Goal: Find specific fact: Find specific fact

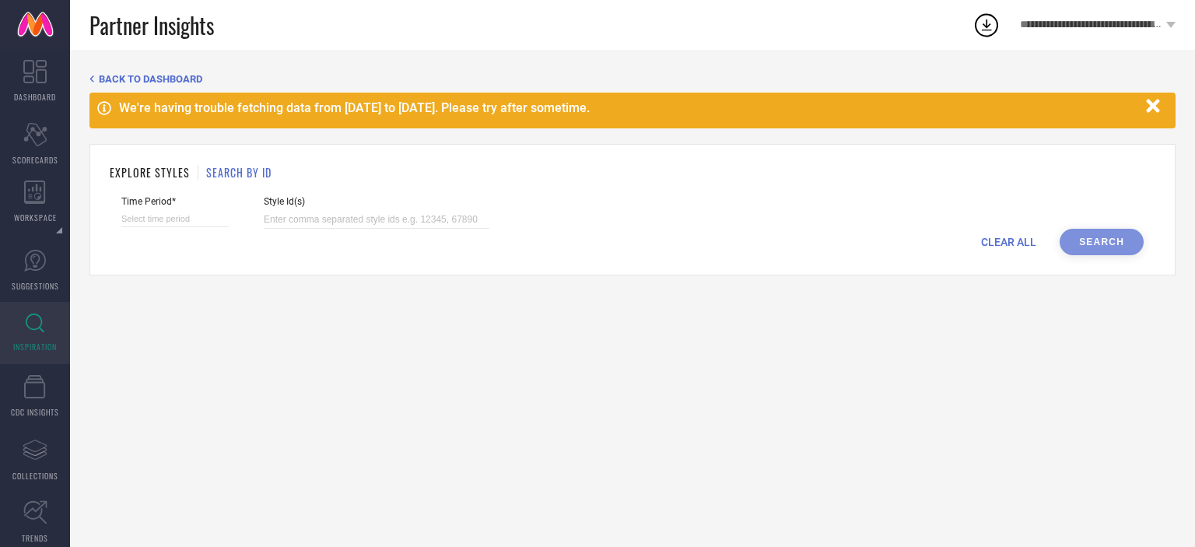
select select "7"
select select "2025"
select select "8"
select select "2025"
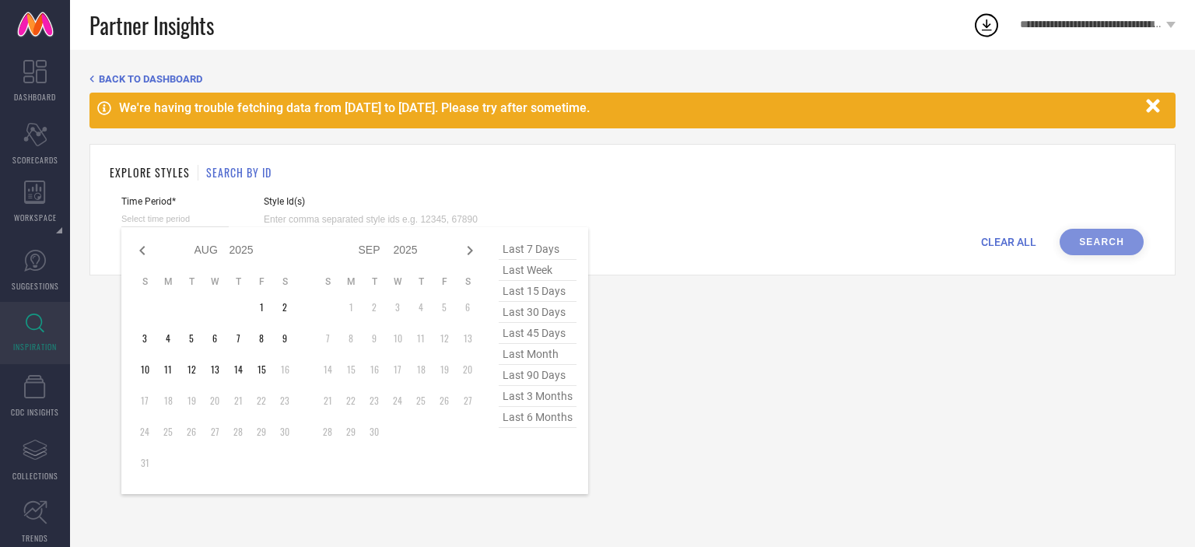
click at [170, 219] on input at bounding box center [174, 219] width 107 height 16
click at [550, 422] on span "last 6 months" at bounding box center [538, 417] width 78 height 21
type input "[DATE] to [DATE]"
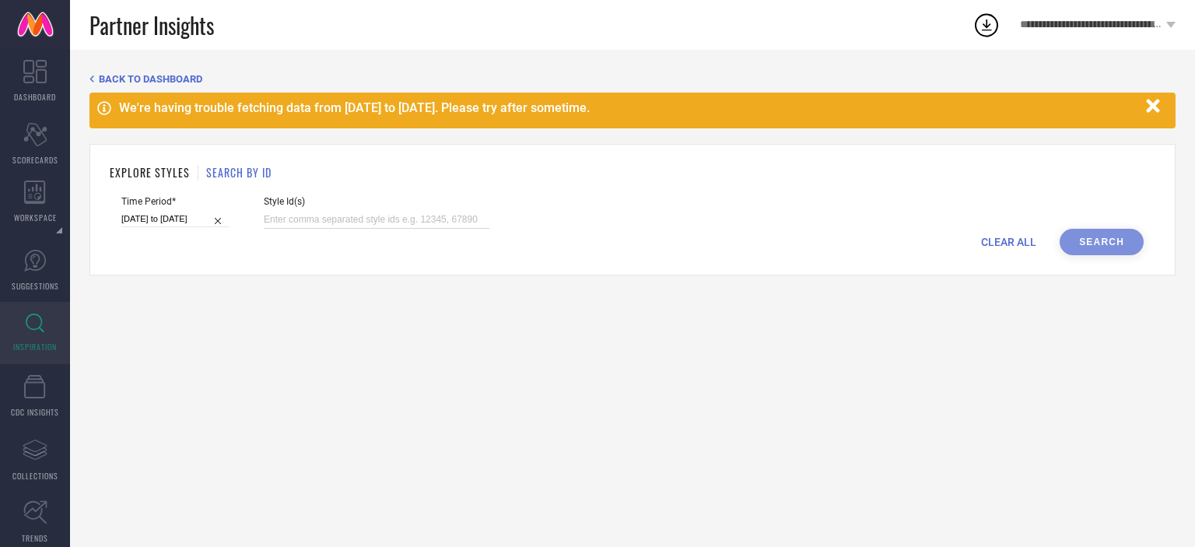
click at [355, 223] on input at bounding box center [377, 220] width 226 height 18
paste input "31112623 31112631 31112634 31112654 31112681 31174840 31174847 31174882 3117489…"
type input "31112623 31112631 31112634 31112654 31112681 31174840 31174847 31174882 3117489…"
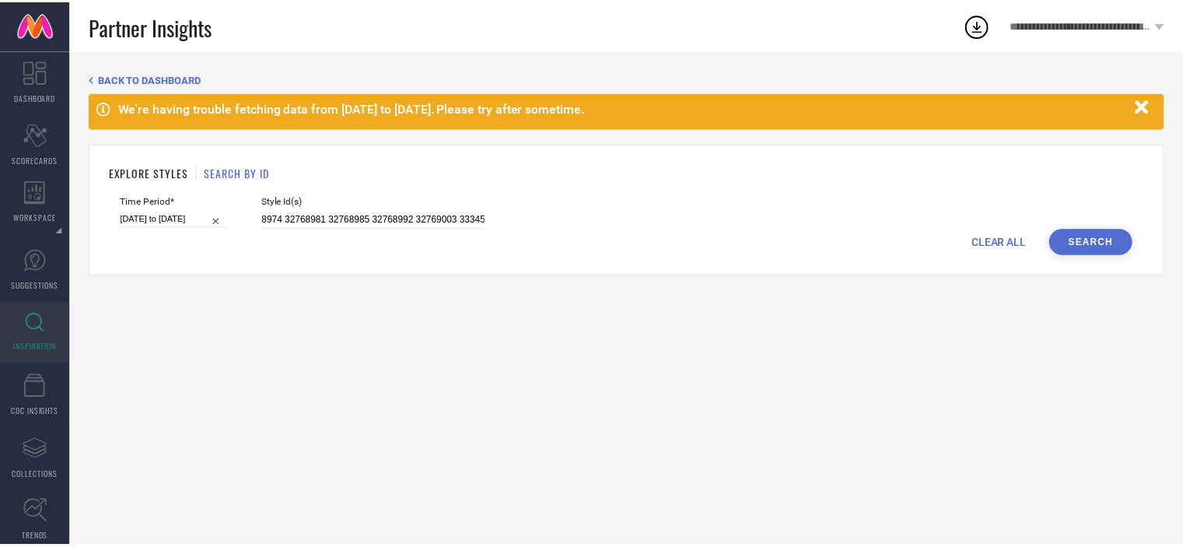
scroll to position [0, 0]
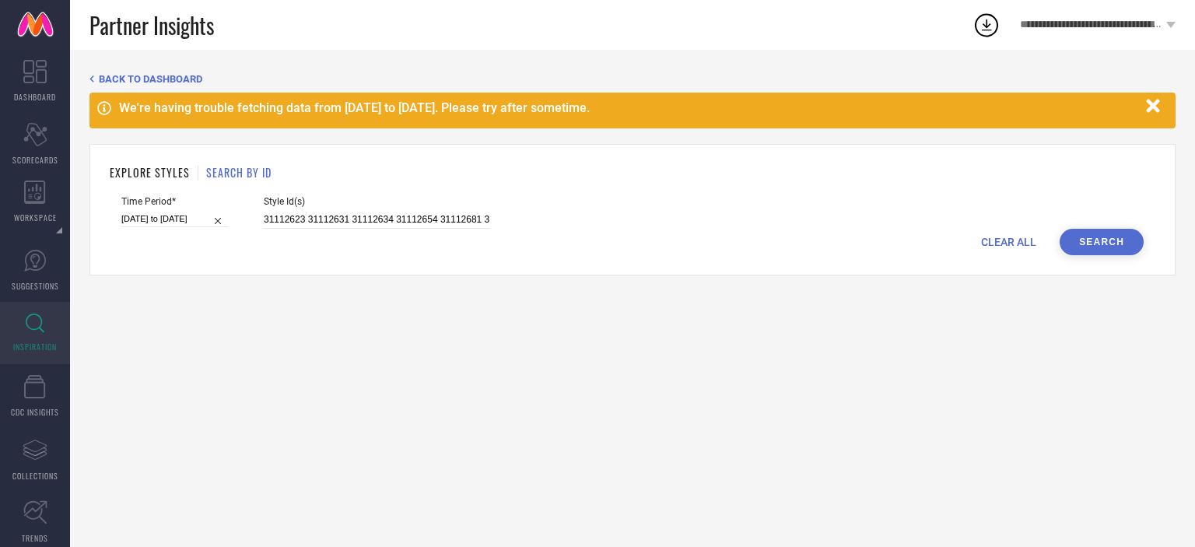
click at [1111, 240] on button "Search" at bounding box center [1101, 242] width 84 height 26
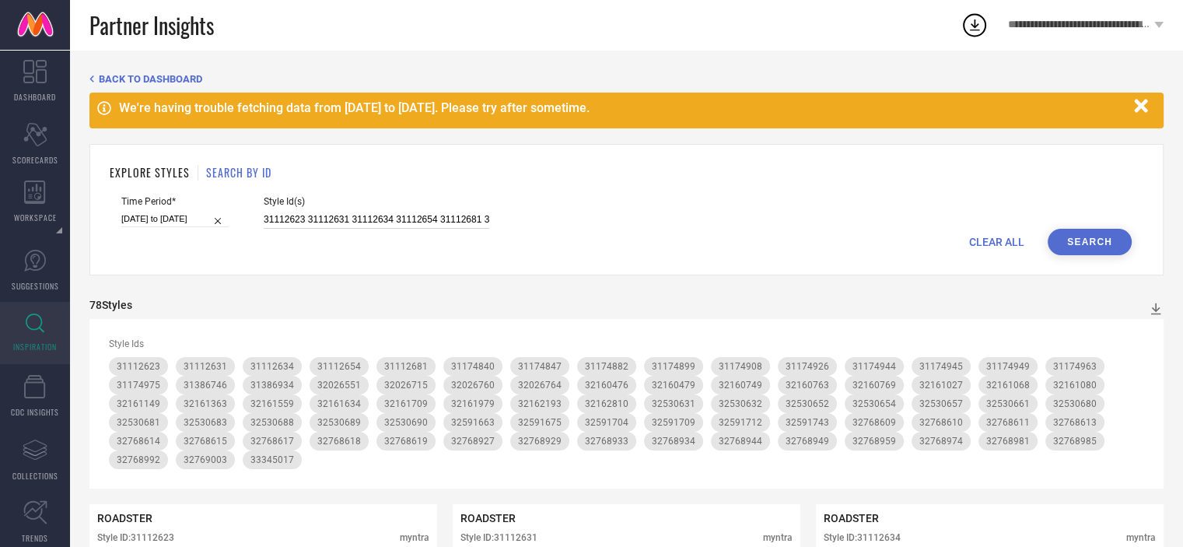
click at [433, 213] on input "31112623 31112631 31112634 31112654 31112681 31174840 31174847 31174882 3117489…" at bounding box center [377, 220] width 226 height 18
paste input "32530631 32530632 32530652 32530654 32530657 32530661 32530680 32530681 3253068…"
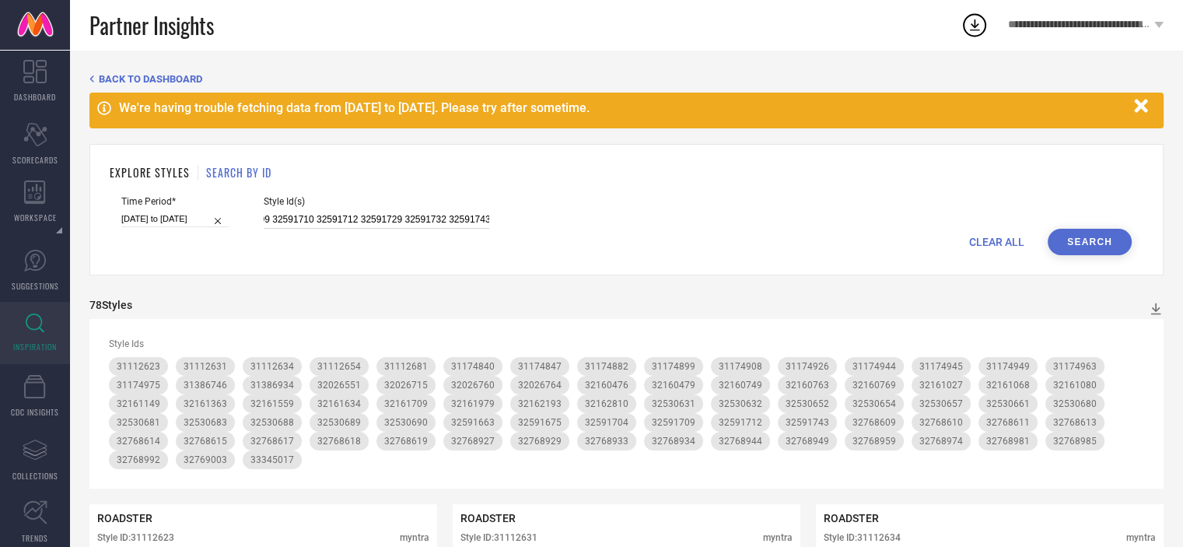
type input "32530631 32530632 32530652 32530654 32530657 32530661 32530680 32530681 3253068…"
click at [1111, 239] on button "Search" at bounding box center [1090, 242] width 84 height 26
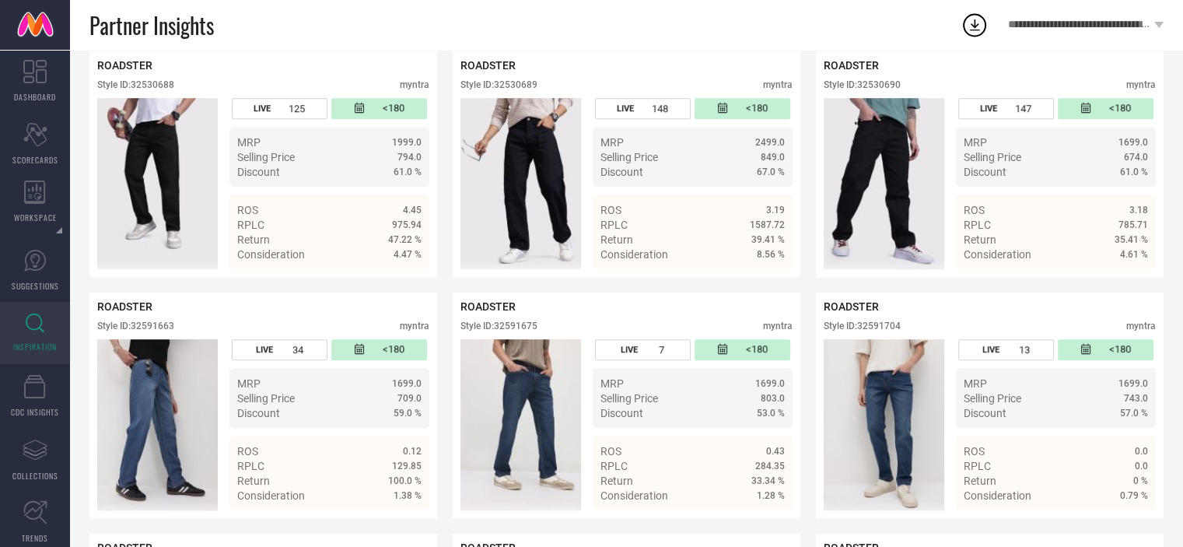
scroll to position [1100, 0]
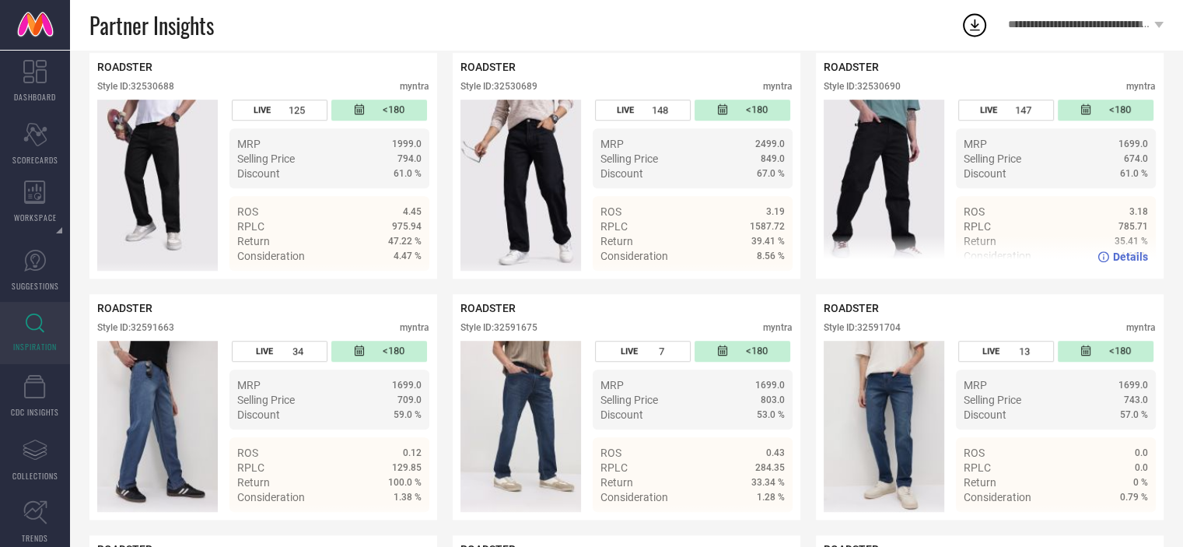
click at [887, 92] on div "Style ID: 32530690" at bounding box center [862, 86] width 77 height 11
copy div "32530690"
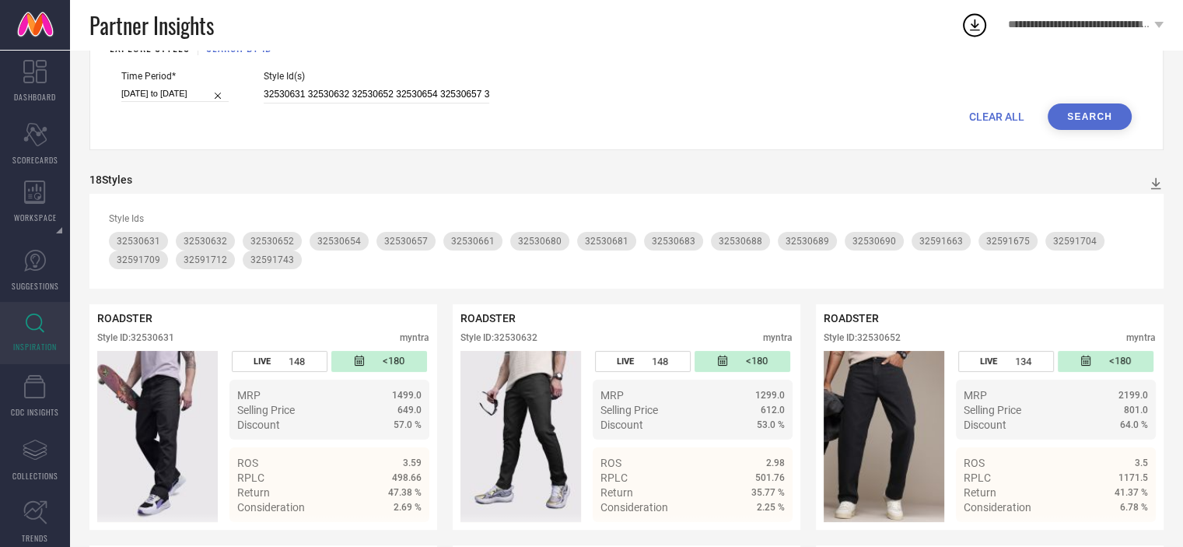
scroll to position [0, 0]
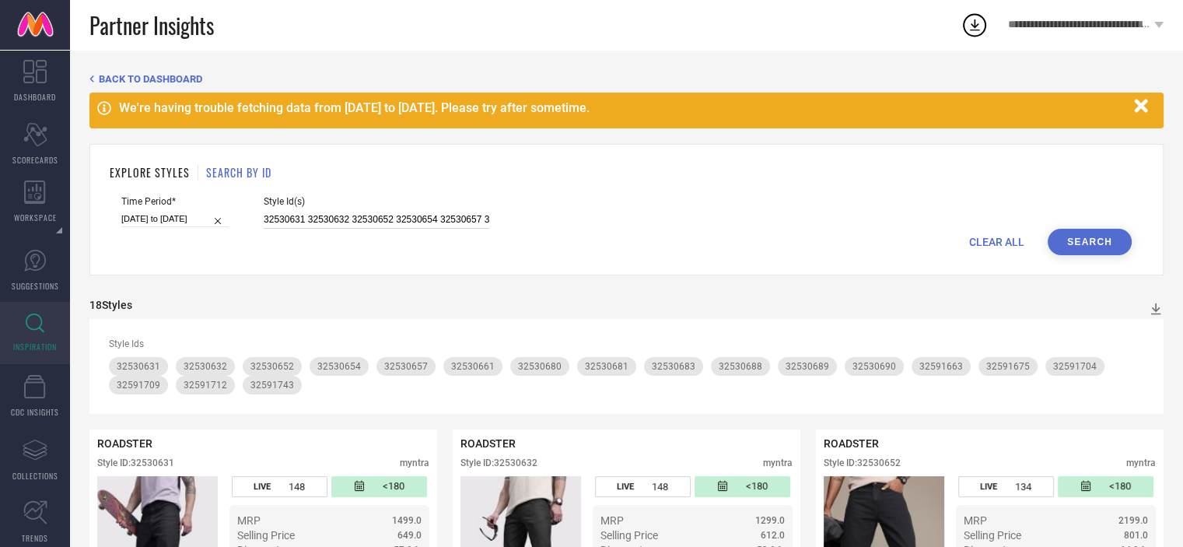
click at [313, 223] on input "32530631 32530632 32530652 32530654 32530657 32530661 32530680 32530681 3253068…" at bounding box center [377, 220] width 226 height 18
paste input "32591663 32591667 32591675 32591677 32591683 32591694 32591695 32591704 3259170…"
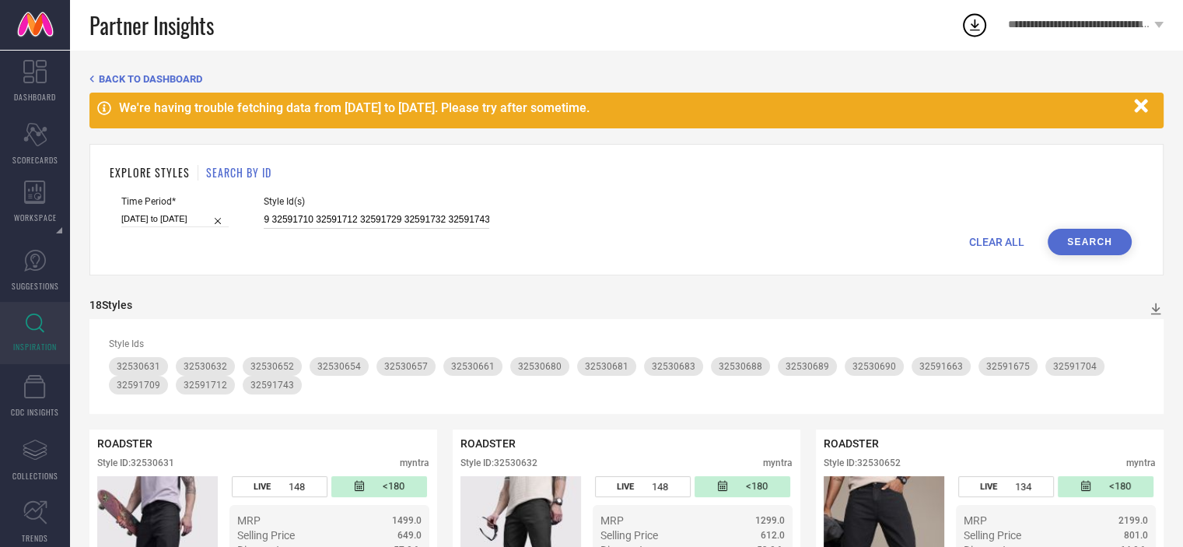
type input "32591663 32591667 32591675 32591677 32591683 32591694 32591695 32591704 3259170…"
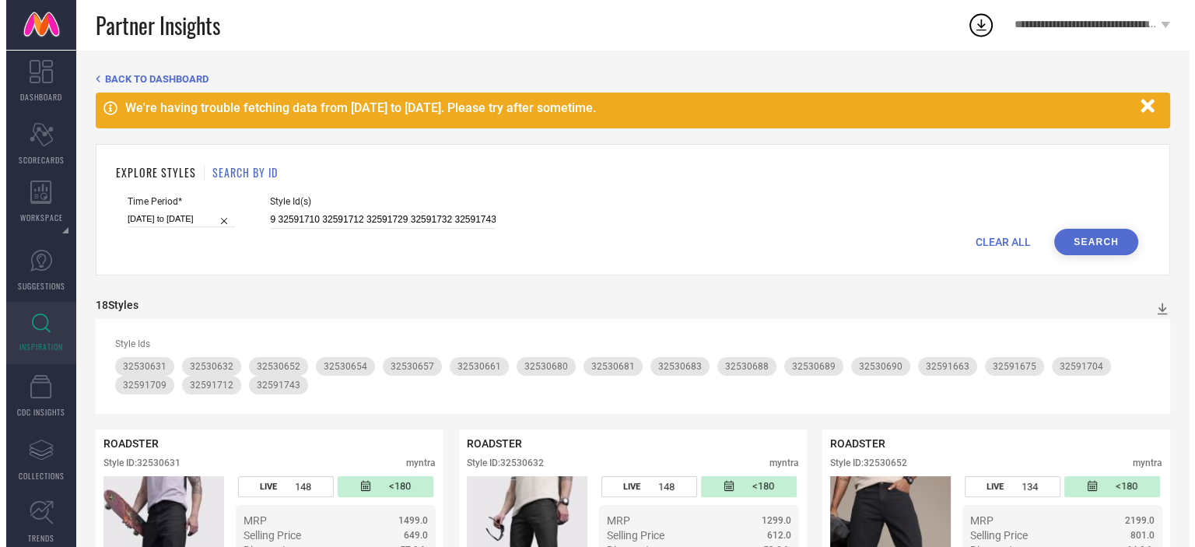
scroll to position [0, 0]
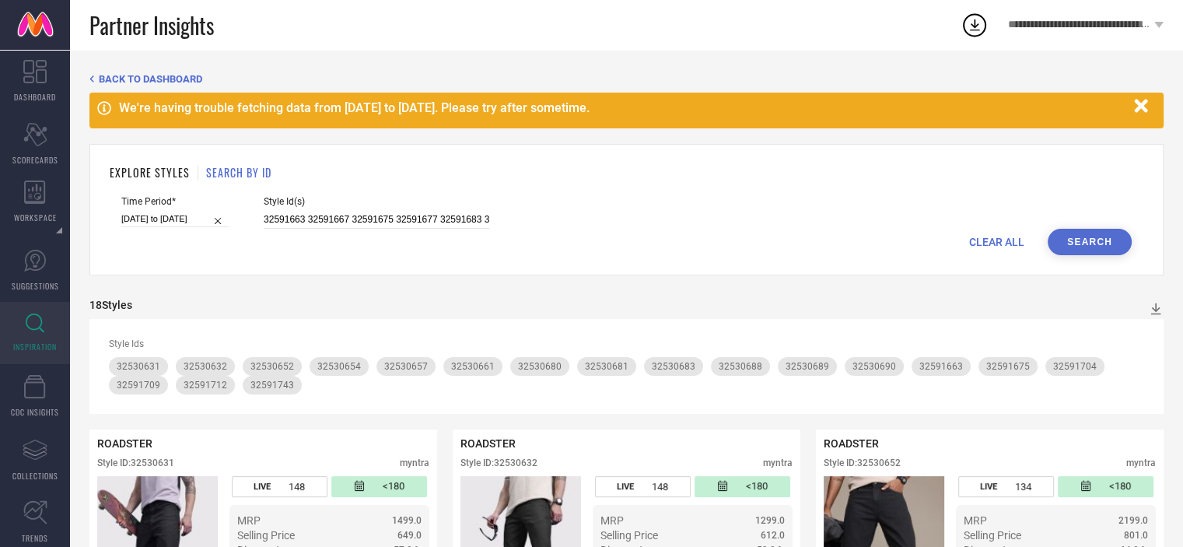
click at [1071, 242] on button "Search" at bounding box center [1090, 242] width 84 height 26
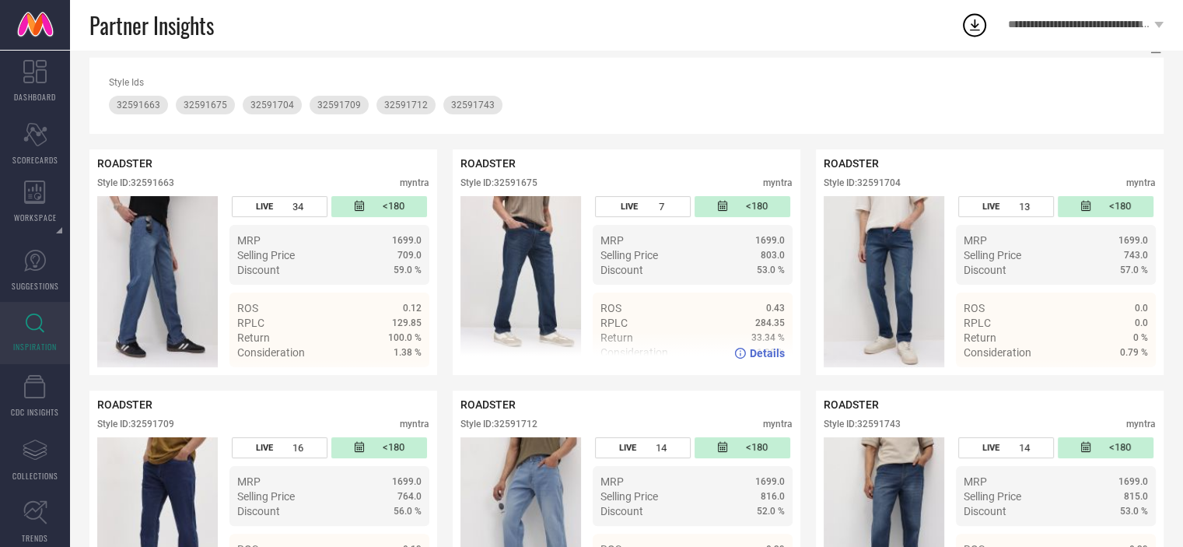
scroll to position [358, 0]
